Goal: Navigation & Orientation: Find specific page/section

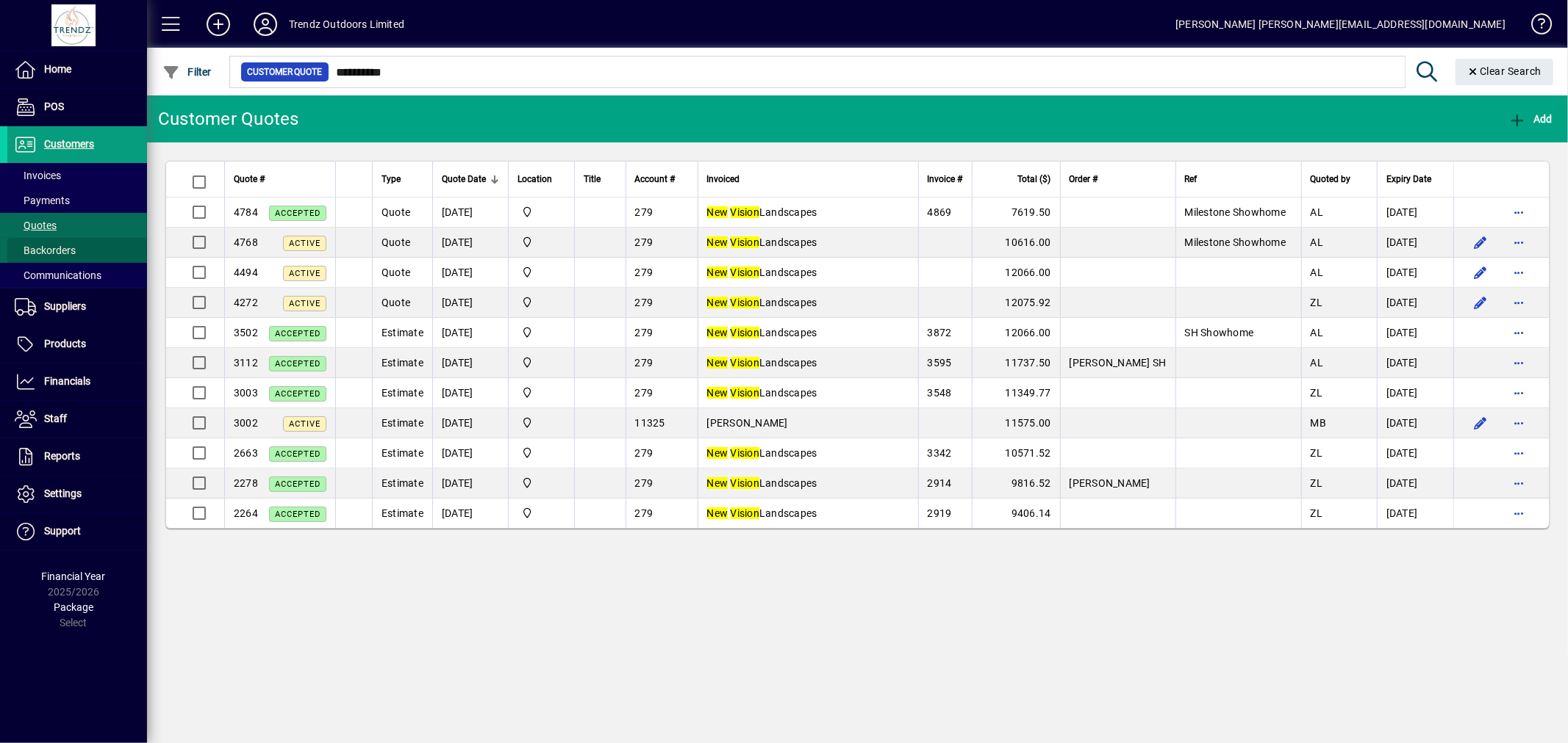
click at [53, 232] on span at bounding box center [77, 250] width 140 height 35
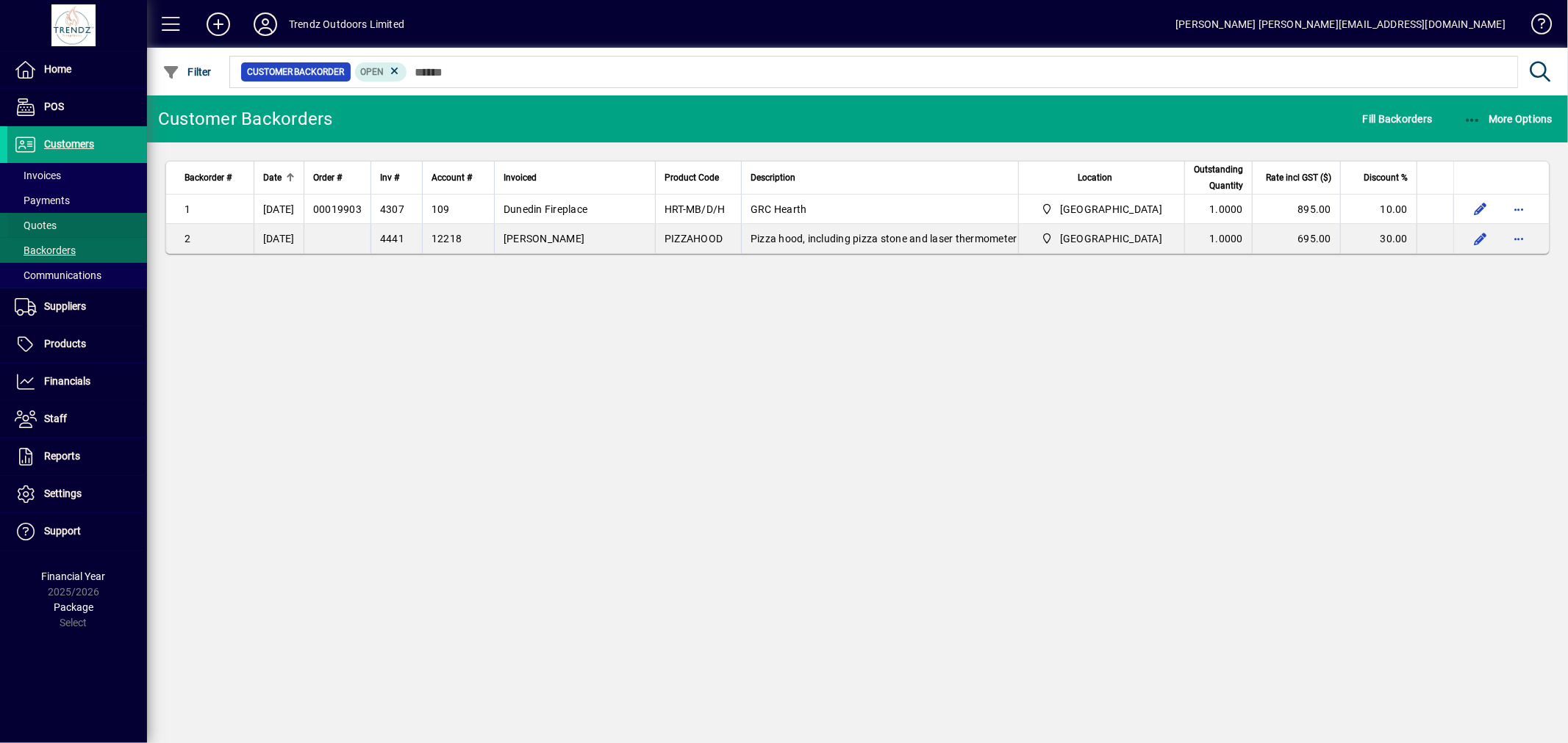
click at [53, 229] on span "Quotes" at bounding box center [35, 226] width 42 height 11
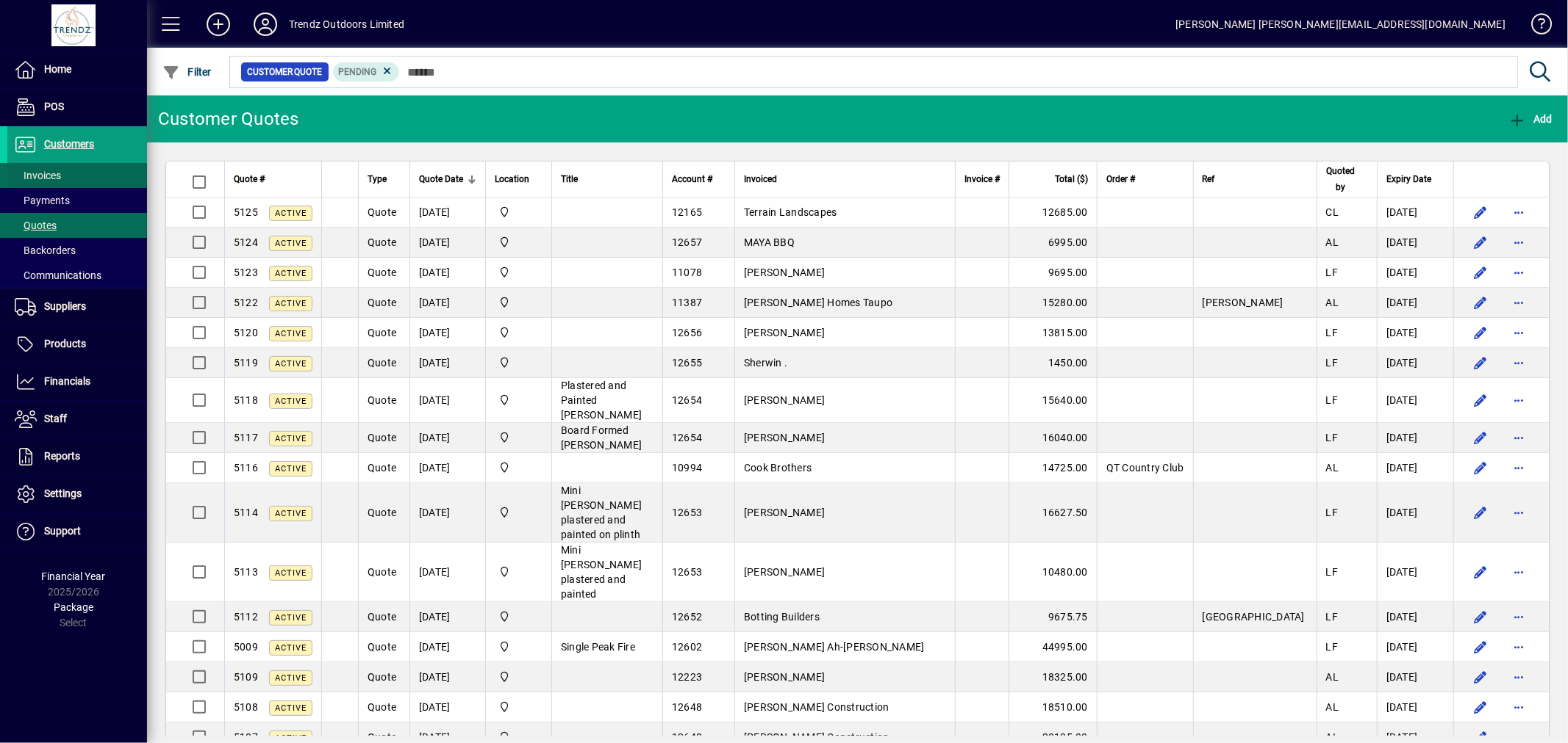
click at [59, 172] on span "Invoices" at bounding box center [37, 175] width 47 height 11
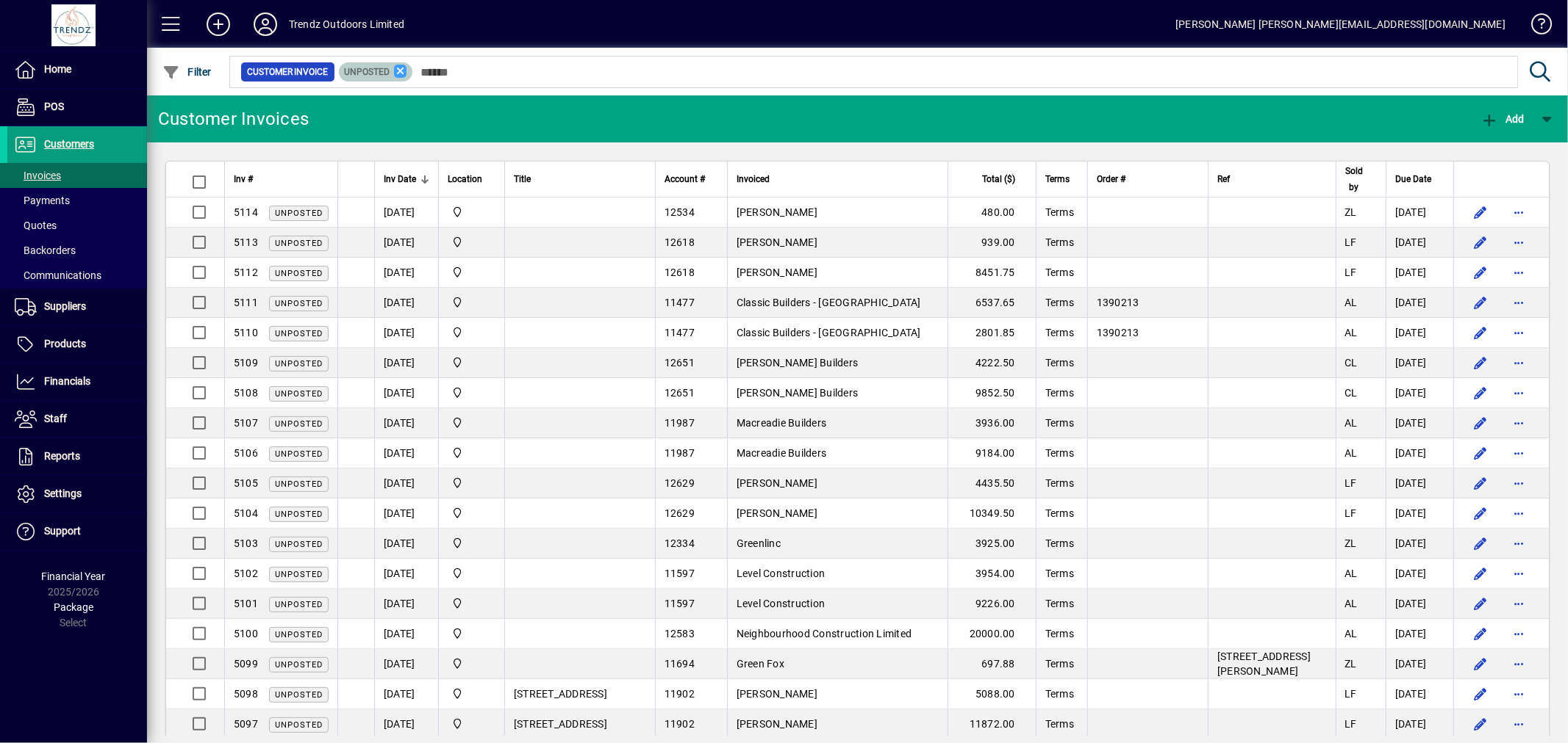
click at [398, 73] on icon at bounding box center [400, 71] width 13 height 13
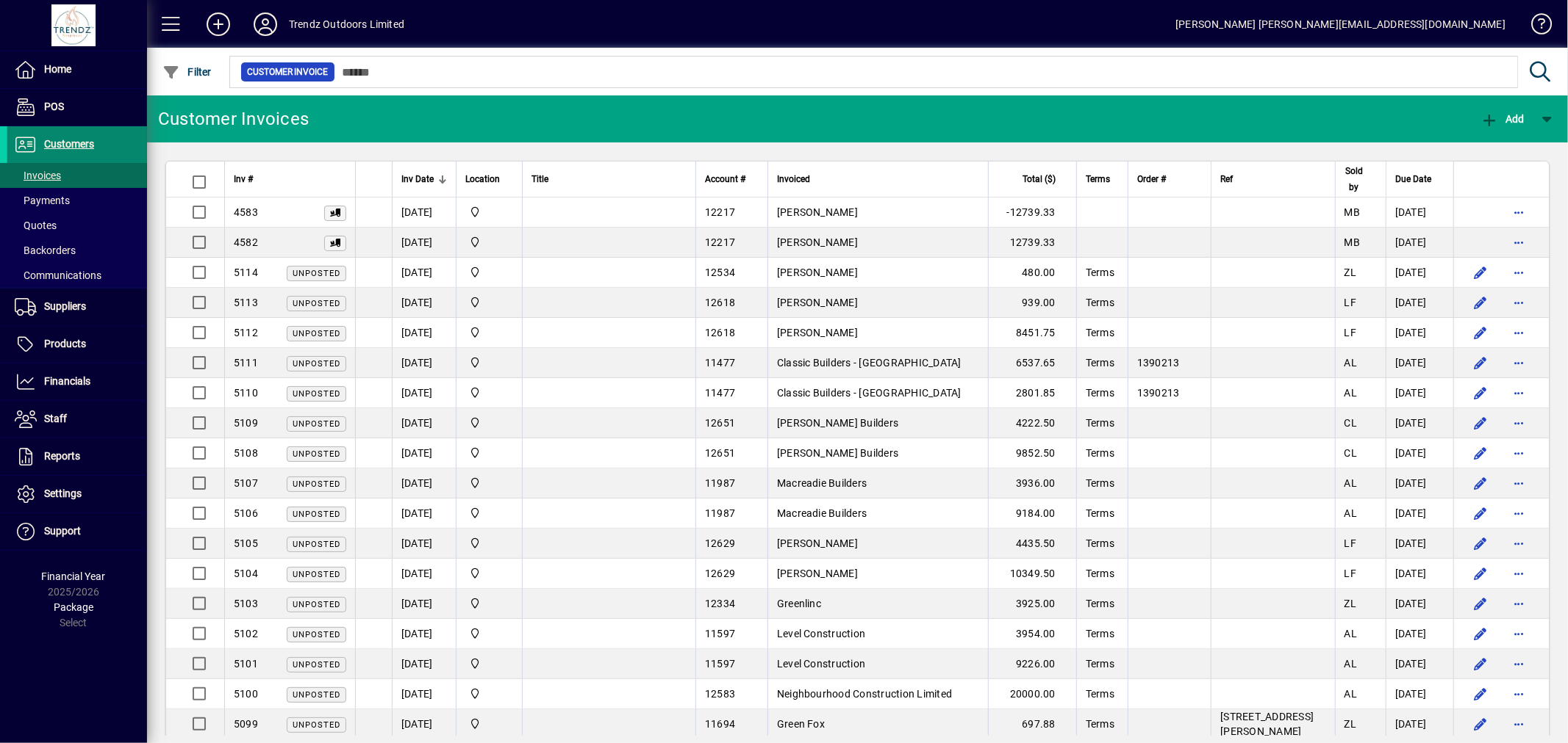
click at [56, 144] on span "Customers" at bounding box center [69, 144] width 50 height 11
